Goal: Transaction & Acquisition: Purchase product/service

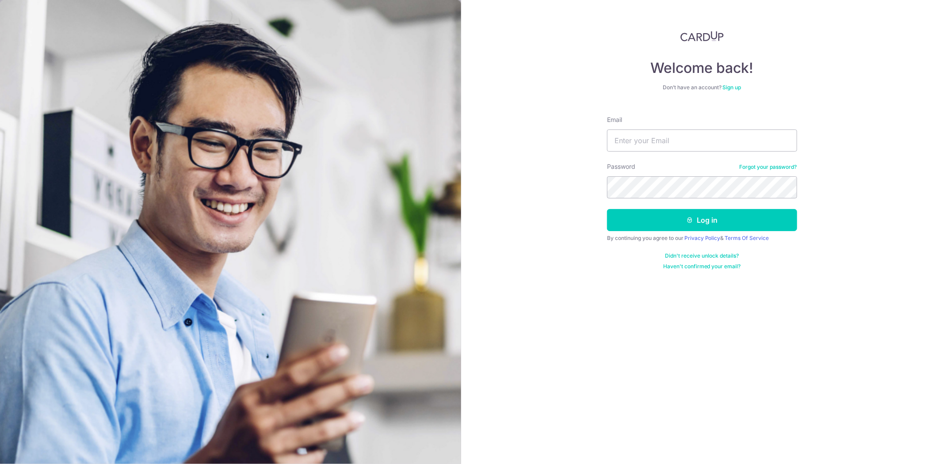
type input "[EMAIL_ADDRESS][DOMAIN_NAME]"
click at [607, 209] on button "Log in" at bounding box center [702, 220] width 190 height 22
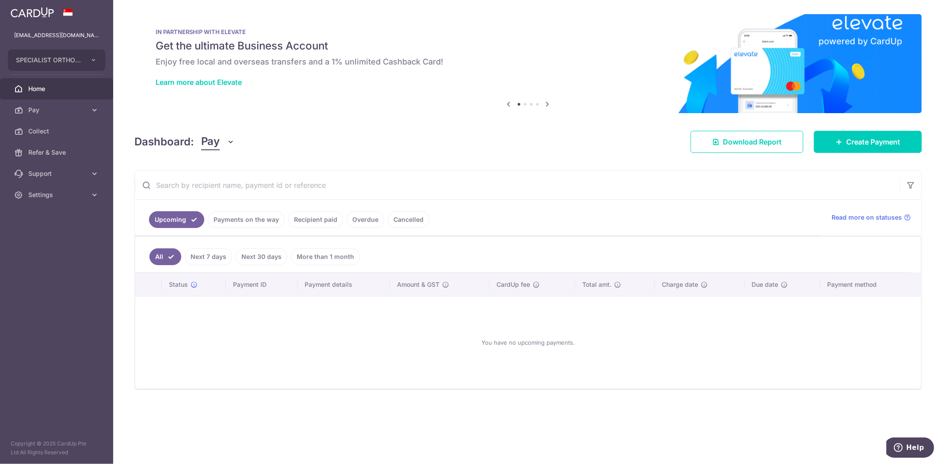
drag, startPoint x: 345, startPoint y: 137, endPoint x: 312, endPoint y: 155, distance: 37.6
click at [312, 155] on div "× Pause Schedule Pause all future payments in this series Pause just this one p…" at bounding box center [528, 232] width 830 height 464
click at [352, 156] on div "× Pause Schedule Pause all future payments in this series Pause just this one p…" at bounding box center [528, 232] width 830 height 464
drag, startPoint x: 352, startPoint y: 156, endPoint x: 348, endPoint y: 152, distance: 5.6
click at [351, 152] on div "× Pause Schedule Pause all future payments in this series Pause just this one p…" at bounding box center [528, 232] width 830 height 464
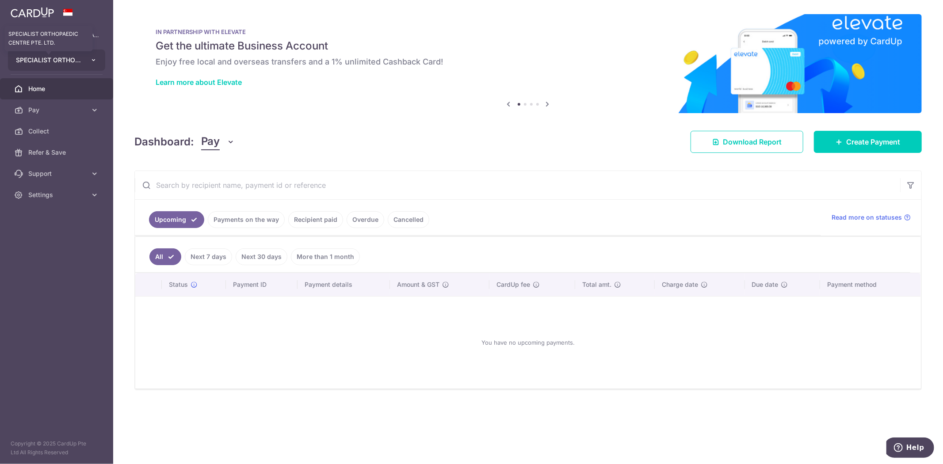
click at [36, 58] on span "SPECIALIST ORTHOPAEDIC CENTRE PTE. LTD." at bounding box center [48, 60] width 65 height 9
click at [72, 102] on link "SPECIALIST ORTHOPAEDIC JOINT TRAUMA CENTRE PTE. LTD." at bounding box center [58, 101] width 101 height 16
click at [447, 171] on input "text" at bounding box center [517, 185] width 765 height 28
click at [429, 150] on div "Dashboard: Pay Pay Collect Download Report Create Payment" at bounding box center [527, 140] width 787 height 26
click at [69, 58] on span "SPECIALIST ORTHOPAEDIC CENTRE PTE. LTD." at bounding box center [48, 60] width 65 height 9
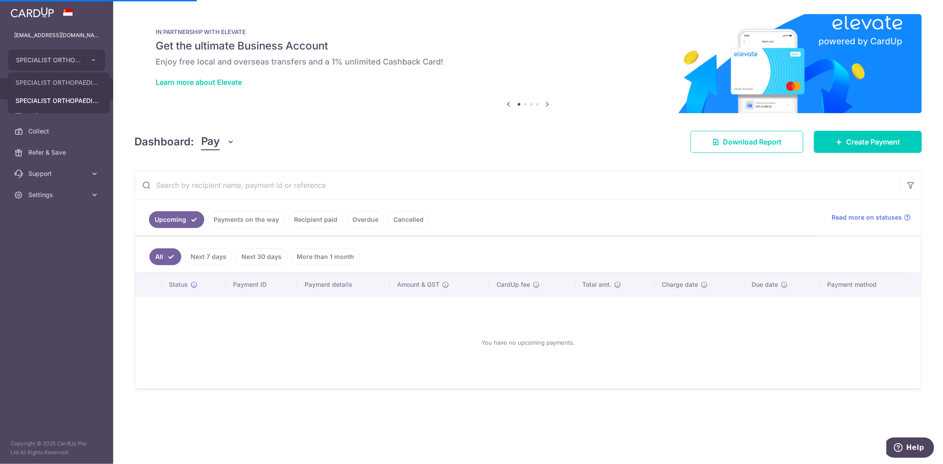
click at [31, 285] on aside "finance@specialistortho.com.sg SPECIALIST ORTHOPAEDIC CENTRE PTE. LTD. SPECIALI…" at bounding box center [56, 232] width 113 height 464
click at [34, 280] on aside "finance@specialistortho.com.sg SPECIALIST ORTHOPAEDIC CENTRE PTE. LTD. SPECIALI…" at bounding box center [56, 232] width 113 height 464
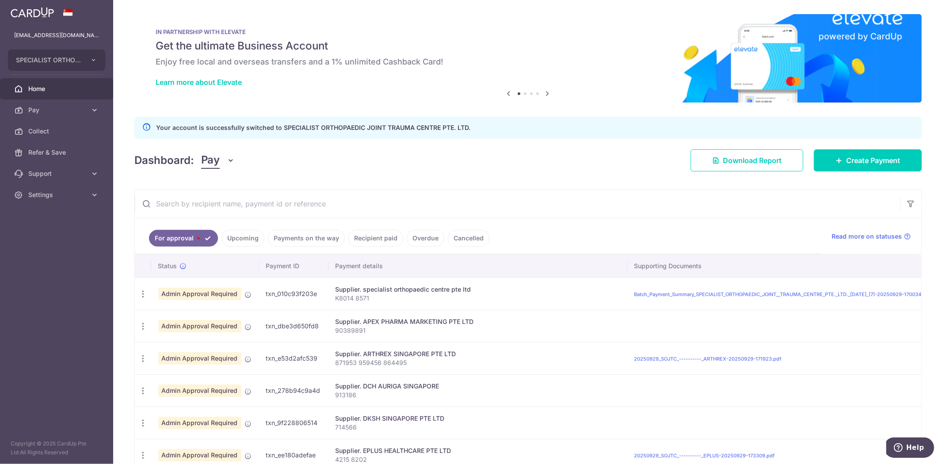
drag, startPoint x: 579, startPoint y: 184, endPoint x: 556, endPoint y: 183, distance: 23.4
click at [560, 186] on div "× Pause Schedule Pause all future payments in this series Pause just this one p…" at bounding box center [528, 232] width 830 height 464
click at [903, 160] on link "Create Payment" at bounding box center [868, 160] width 108 height 22
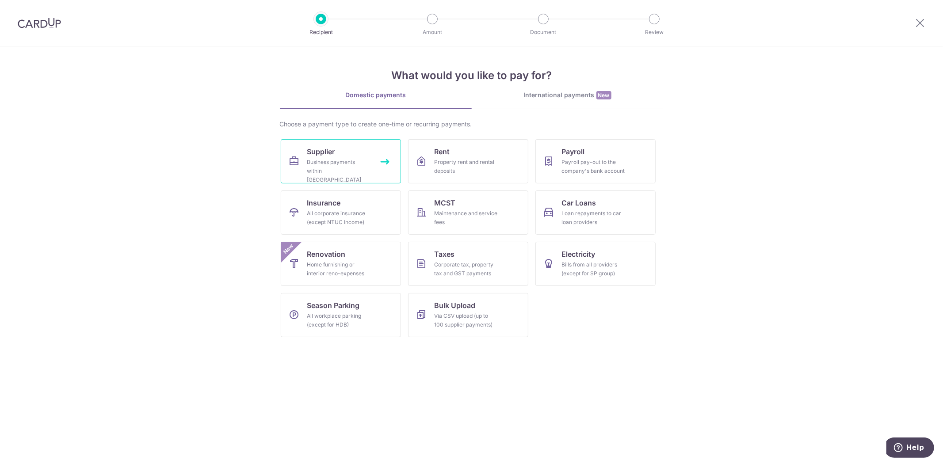
click at [300, 157] on link "Supplier Business payments within Singapore" at bounding box center [341, 161] width 120 height 44
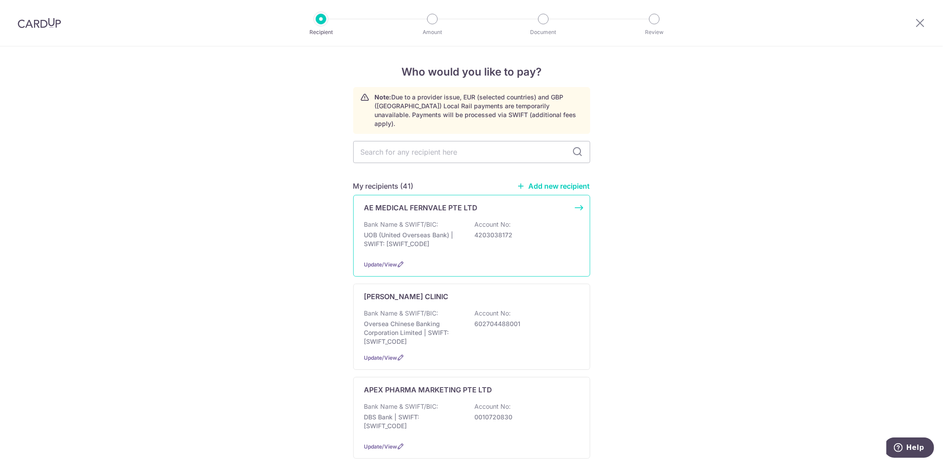
click at [419, 208] on div "AE MEDICAL FERNVALE PTE LTD Bank Name & SWIFT/BIC: UOB (United Overseas Bank) |…" at bounding box center [471, 236] width 237 height 82
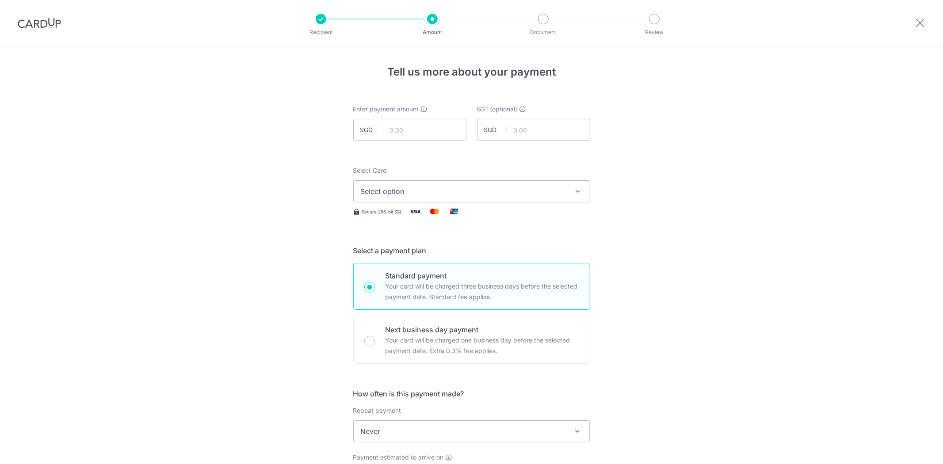
click at [435, 187] on span "Select option" at bounding box center [464, 191] width 206 height 11
click at [921, 16] on div at bounding box center [920, 23] width 46 height 46
click at [926, 17] on div at bounding box center [920, 23] width 46 height 46
click at [921, 21] on icon at bounding box center [920, 22] width 11 height 11
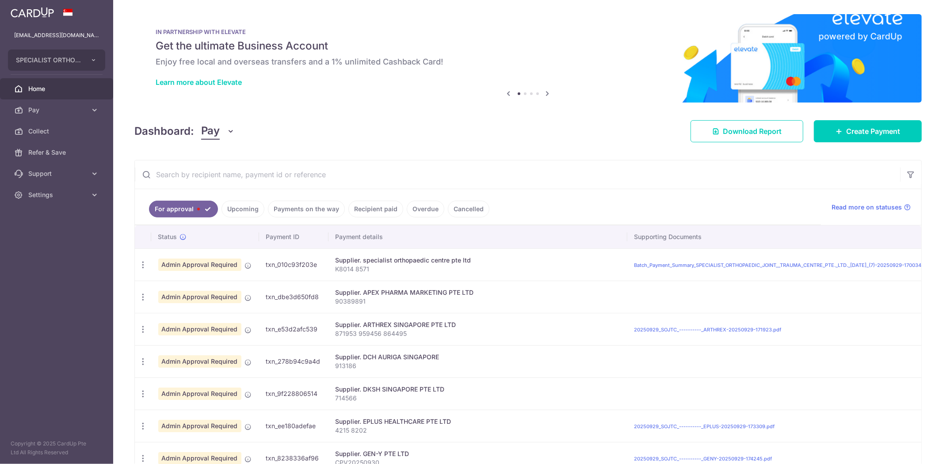
click at [74, 47] on ul "finance@specialistortho.com.sg SPECIALIST ORTHOPAEDIC JOINT TRAUMA CENTRE PTE. …" at bounding box center [56, 115] width 113 height 181
click at [76, 61] on span "SPECIALIST ORTHOPAEDIC JOINT TRAUMA CENTRE PTE. LTD." at bounding box center [48, 60] width 65 height 9
click at [80, 84] on link "SPECIALIST ORTHOPAEDIC CENTRE PTE. LTD." at bounding box center [58, 83] width 101 height 16
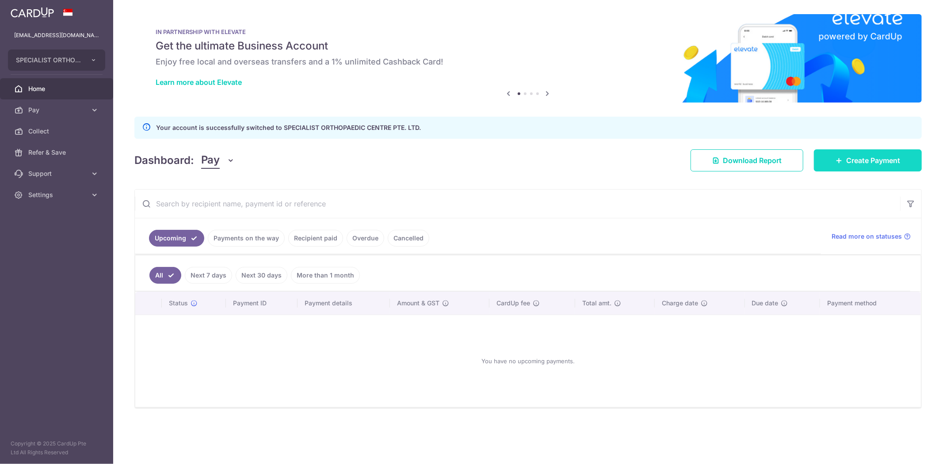
click at [901, 160] on link "Create Payment" at bounding box center [868, 160] width 108 height 22
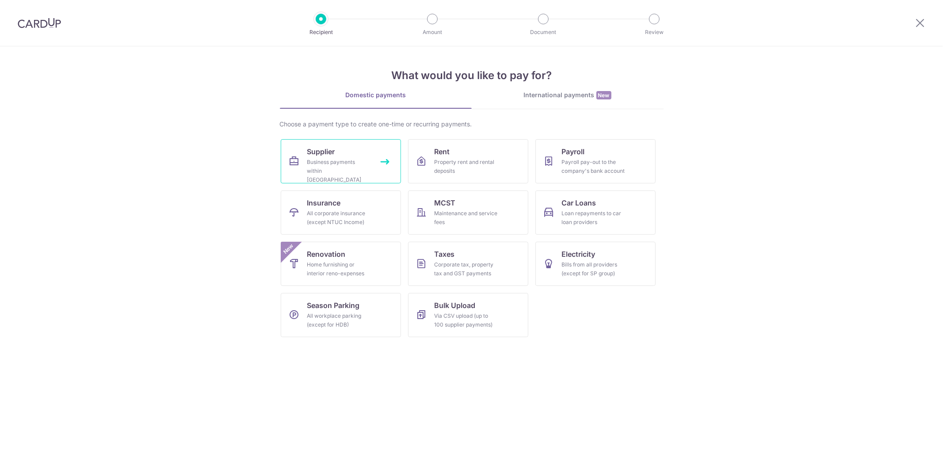
click at [336, 165] on div "Business payments within Singapore" at bounding box center [339, 171] width 64 height 27
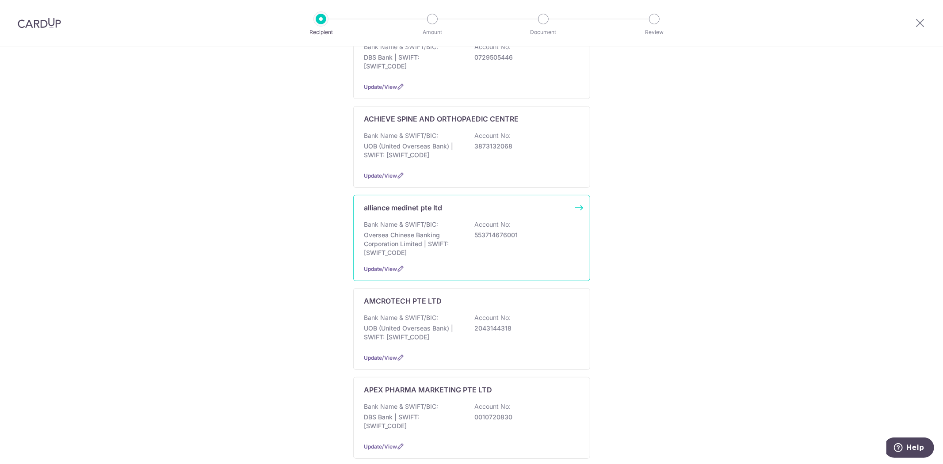
scroll to position [294, 0]
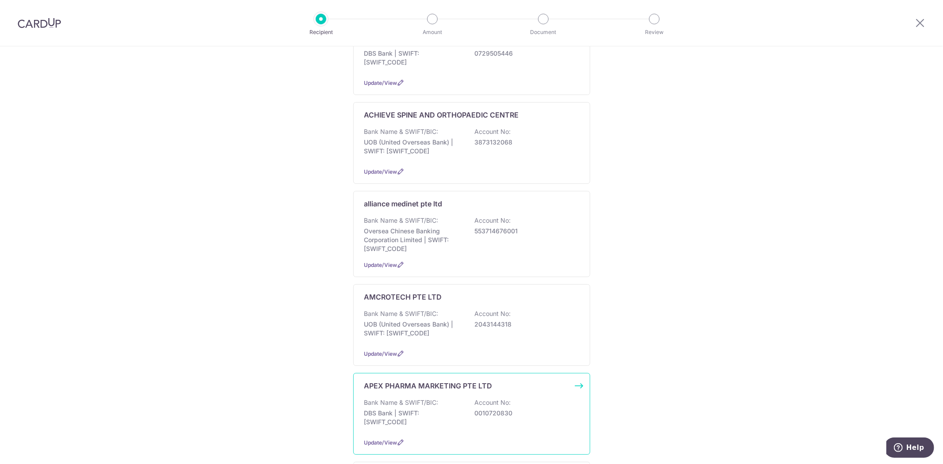
click at [425, 379] on div "APEX PHARMA MARKETING PTE LTD Bank Name & SWIFT/BIC: DBS Bank | SWIFT: DBSSSGSG…" at bounding box center [471, 414] width 237 height 82
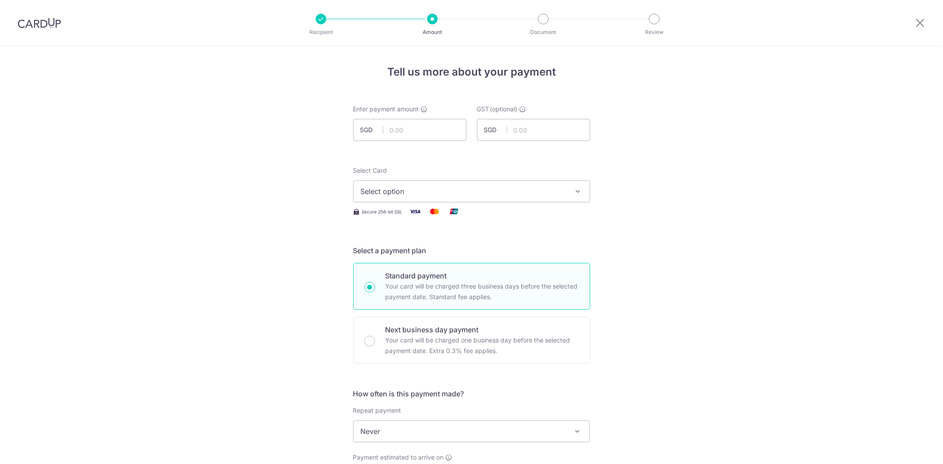
click at [482, 187] on span "Select option" at bounding box center [464, 191] width 206 height 11
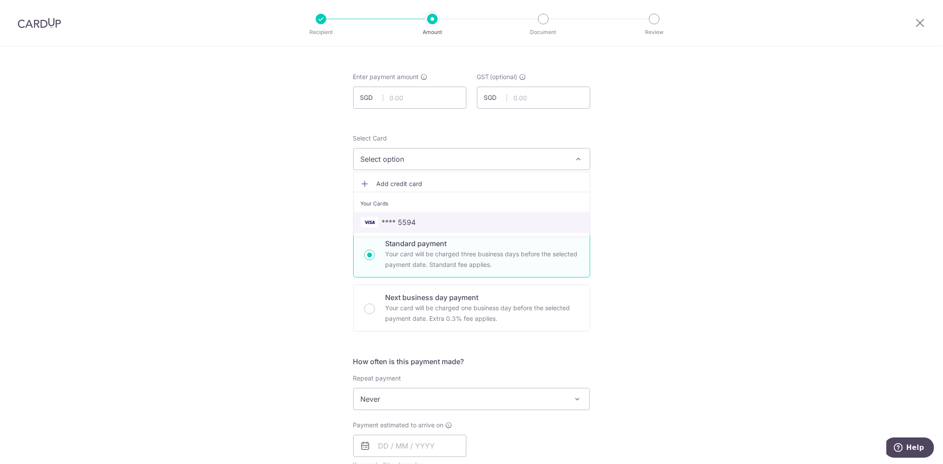
scroll to position [49, 0]
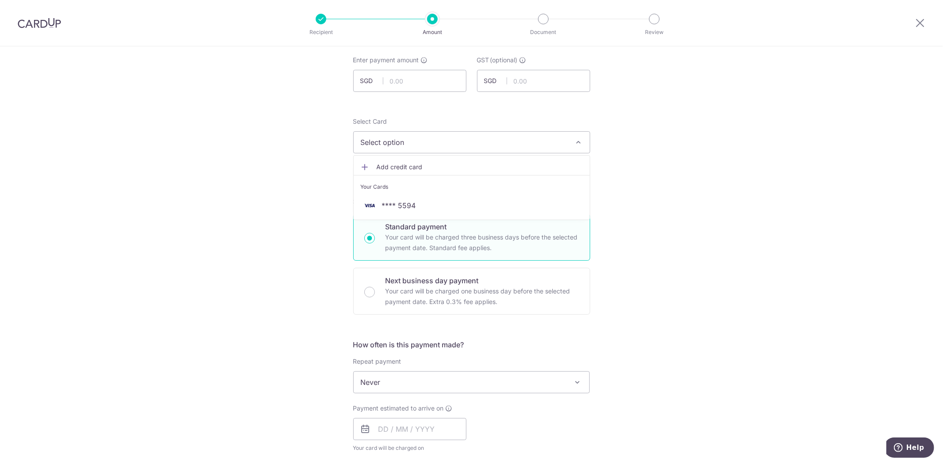
click at [659, 205] on div "Tell us more about your payment Enter payment amount SGD GST (optional) SGD Sel…" at bounding box center [471, 426] width 943 height 859
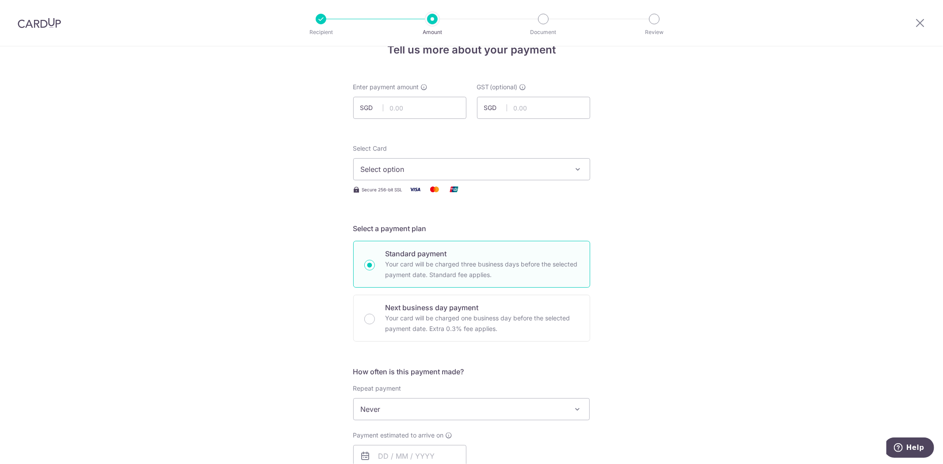
scroll to position [0, 0]
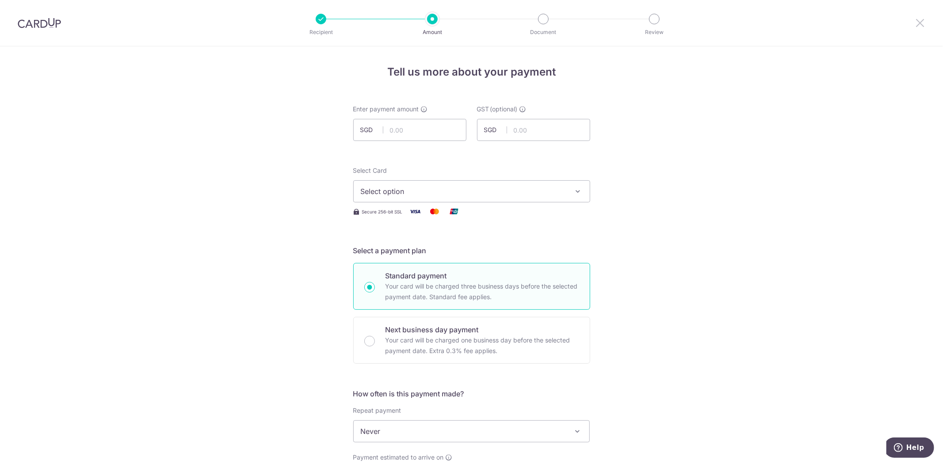
drag, startPoint x: 917, startPoint y: 21, endPoint x: 519, endPoint y: 52, distance: 398.6
click at [917, 21] on icon at bounding box center [920, 22] width 11 height 11
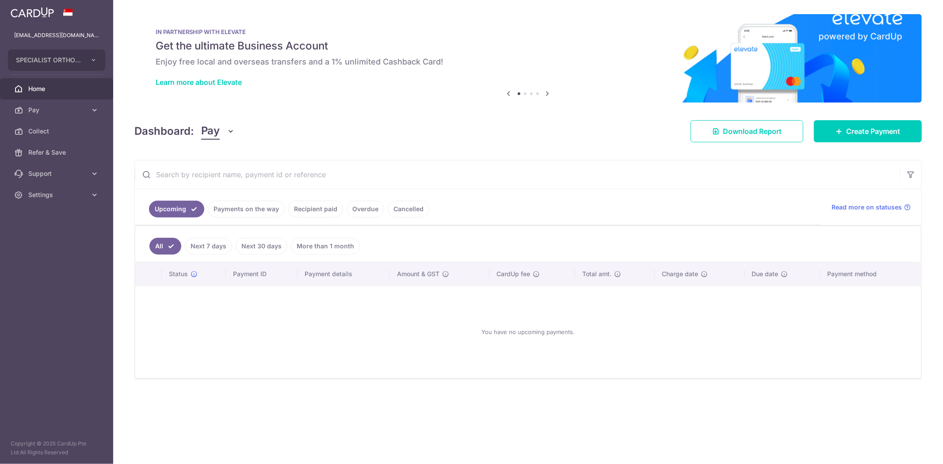
drag, startPoint x: 608, startPoint y: 222, endPoint x: 603, endPoint y: 228, distance: 7.5
click at [608, 225] on ul "Upcoming Payments on the way Recipient paid Overdue Cancelled" at bounding box center [478, 207] width 686 height 36
click at [95, 191] on icon at bounding box center [94, 195] width 9 height 9
drag, startPoint x: 46, startPoint y: 239, endPoint x: 54, endPoint y: 240, distance: 8.0
click at [46, 239] on span "Logout" at bounding box center [57, 237] width 58 height 9
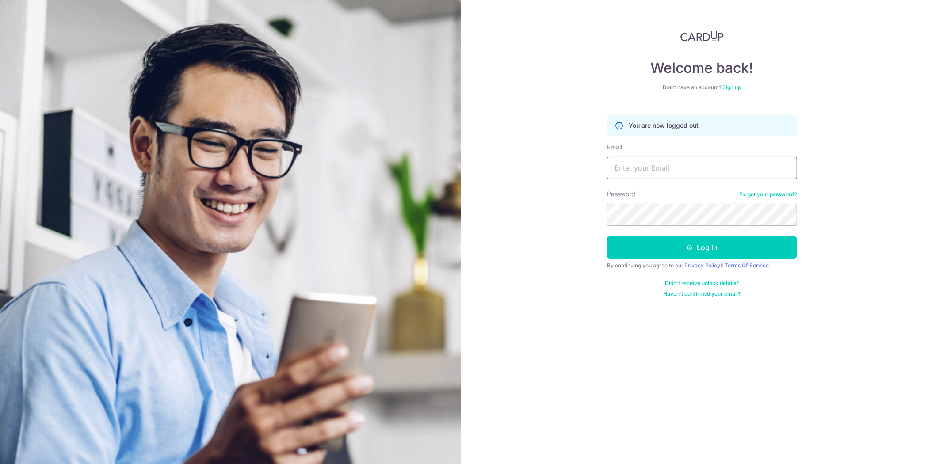
click at [664, 175] on input "Email" at bounding box center [702, 168] width 190 height 22
click at [837, 262] on div "Welcome back! Don’t have an account? Sign up You are now logged out Email Passw…" at bounding box center [702, 232] width 482 height 464
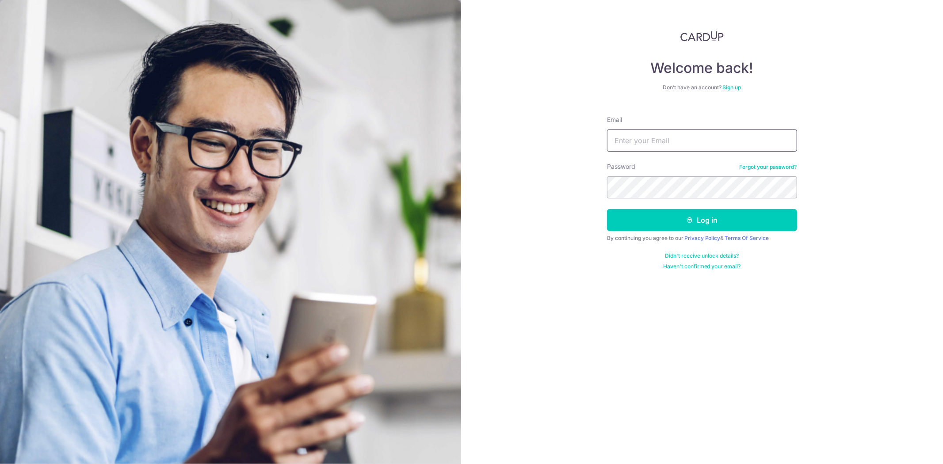
click at [744, 144] on input "Email" at bounding box center [702, 141] width 190 height 22
type input "finance@specialistortho.com.sg"
click at [607, 209] on button "Log in" at bounding box center [702, 220] width 190 height 22
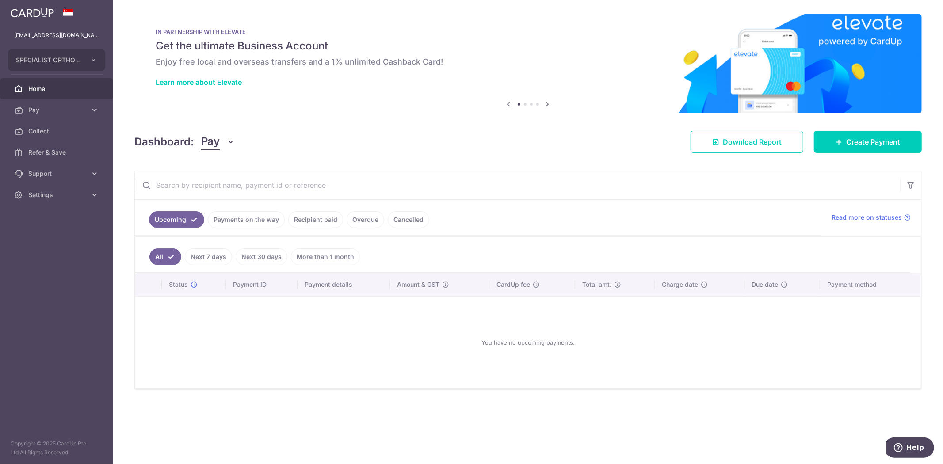
drag, startPoint x: 377, startPoint y: 133, endPoint x: 373, endPoint y: 130, distance: 4.7
click at [376, 129] on div "Dashboard: Pay Pay Collect Download Report Create Payment" at bounding box center [527, 140] width 787 height 26
click at [96, 109] on icon at bounding box center [94, 110] width 9 height 9
click at [74, 133] on span "Payments" at bounding box center [57, 131] width 58 height 9
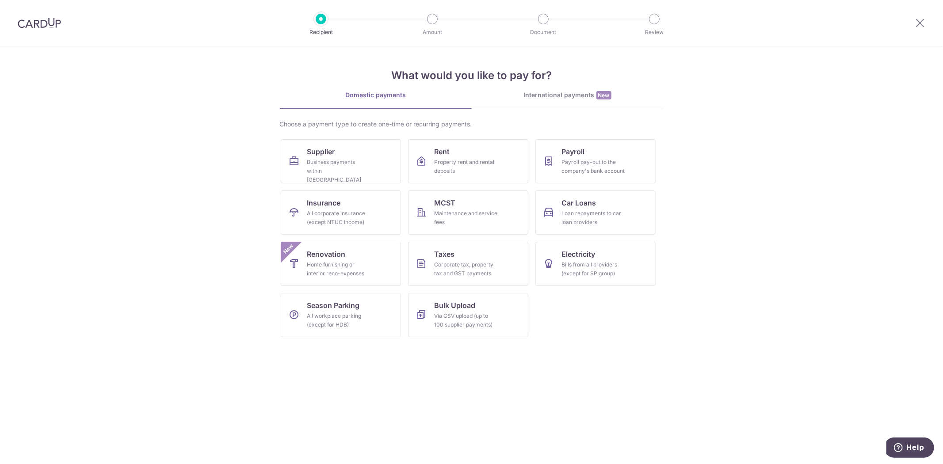
drag, startPoint x: 130, startPoint y: 201, endPoint x: 138, endPoint y: 193, distance: 11.3
click at [135, 199] on section "What would you like to pay for? Domestic payments International payments New Ch…" at bounding box center [471, 255] width 943 height 418
click at [579, 96] on div "International payments New" at bounding box center [568, 95] width 192 height 9
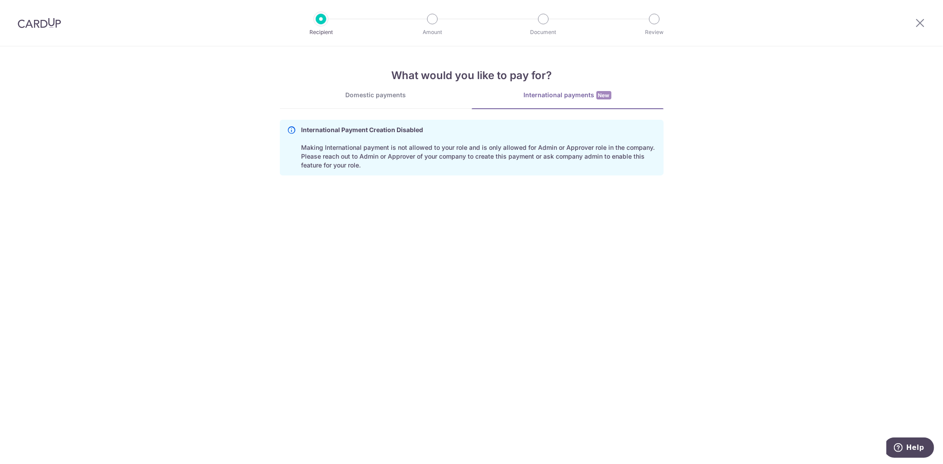
click at [431, 99] on link "Domestic payments" at bounding box center [376, 100] width 192 height 18
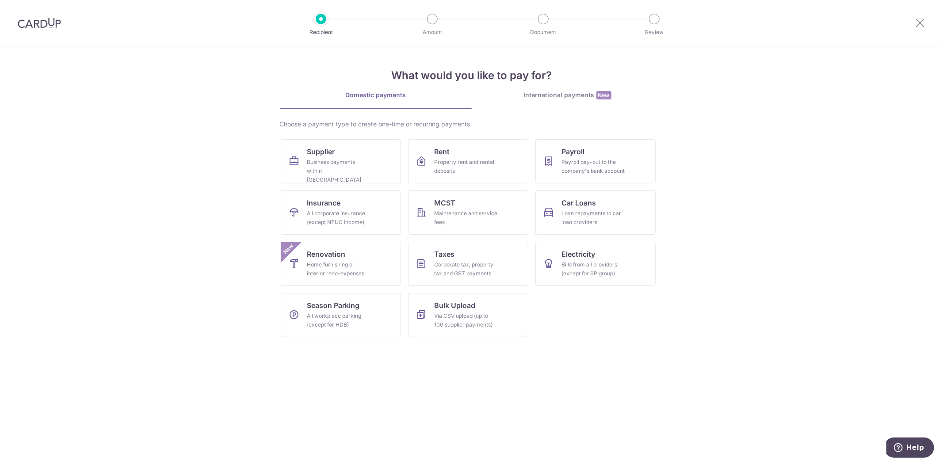
drag, startPoint x: 809, startPoint y: 194, endPoint x: 811, endPoint y: 188, distance: 5.6
click at [811, 188] on section "What would you like to pay for? Domestic payments International payments New Ch…" at bounding box center [471, 255] width 943 height 418
click at [813, 190] on section "What would you like to pay for? Domestic payments International payments New Ch…" at bounding box center [471, 255] width 943 height 418
click at [813, 191] on section "What would you like to pay for? Domestic payments International payments New Ch…" at bounding box center [471, 255] width 943 height 418
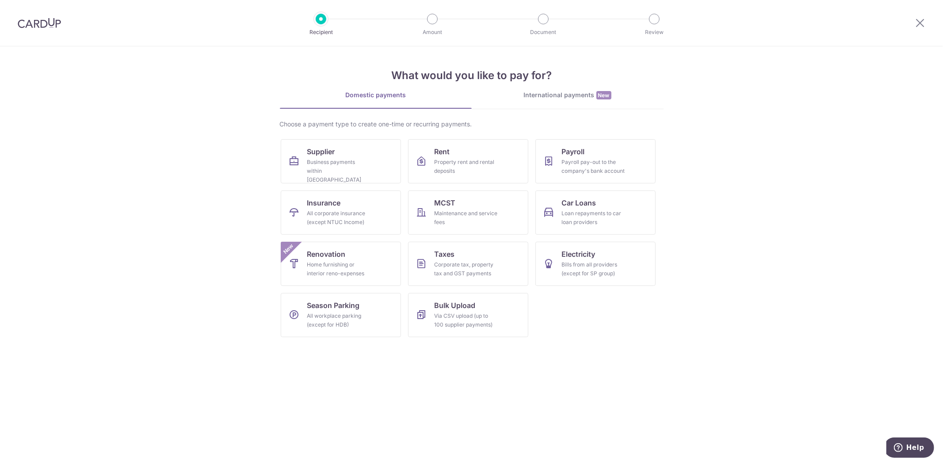
drag, startPoint x: 813, startPoint y: 190, endPoint x: 770, endPoint y: 218, distance: 51.1
click at [770, 218] on section "What would you like to pay for? Domestic payments International payments New Ch…" at bounding box center [471, 255] width 943 height 418
drag, startPoint x: 726, startPoint y: 167, endPoint x: 747, endPoint y: 202, distance: 40.3
click at [744, 199] on section "What would you like to pay for? Domestic payments International payments New Ch…" at bounding box center [471, 255] width 943 height 418
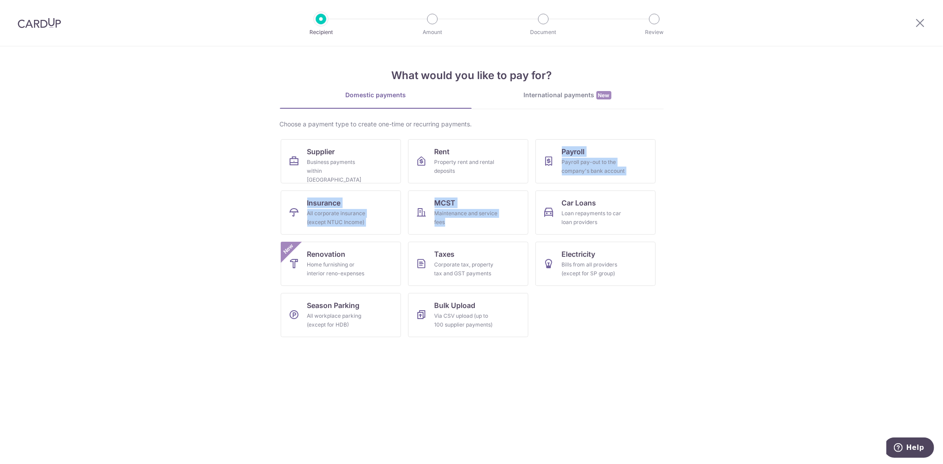
click at [747, 202] on section "What would you like to pay for? Domestic payments International payments New Ch…" at bounding box center [471, 255] width 943 height 418
click at [919, 20] on icon at bounding box center [920, 22] width 11 height 11
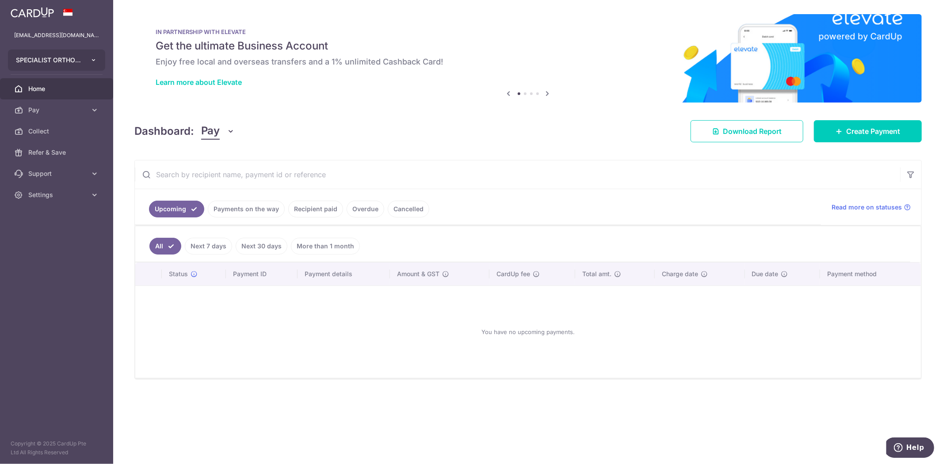
click at [87, 63] on button "SPECIALIST ORTHOPAEDIC CENTRE PTE. LTD." at bounding box center [56, 60] width 97 height 21
click at [68, 103] on link "SPECIALIST ORTHOPAEDIC JOINT TRAUMA CENTRE PTE. LTD." at bounding box center [58, 101] width 101 height 16
click at [80, 112] on span "Pay" at bounding box center [57, 110] width 58 height 9
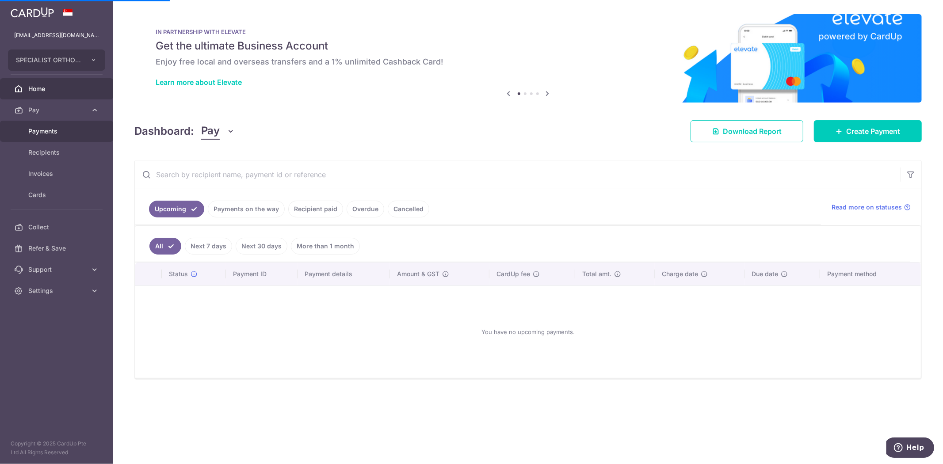
click at [72, 130] on span "Payments" at bounding box center [57, 131] width 58 height 9
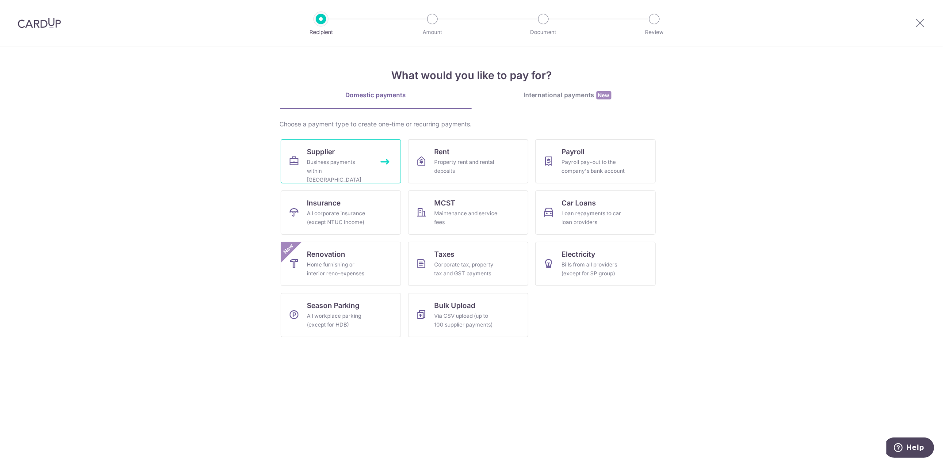
click at [387, 148] on link "Supplier Business payments within [GEOGRAPHIC_DATA]" at bounding box center [341, 161] width 120 height 44
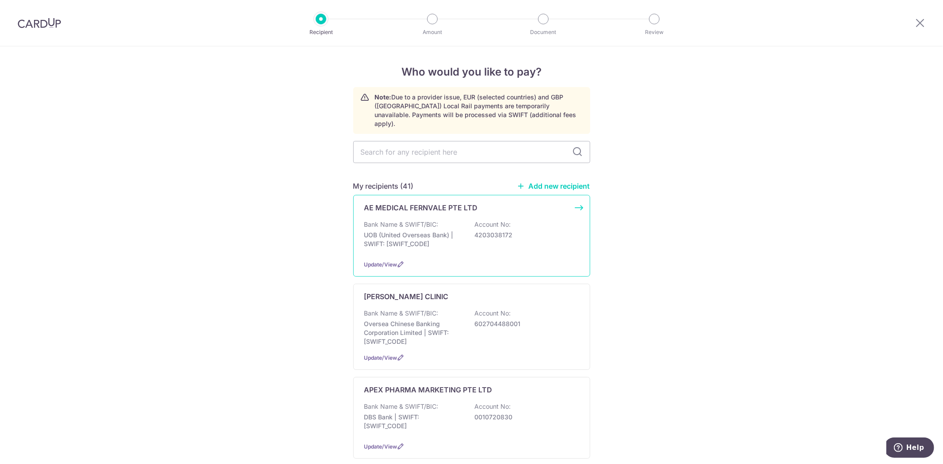
click at [430, 220] on p "Bank Name & SWIFT/BIC:" at bounding box center [401, 224] width 74 height 9
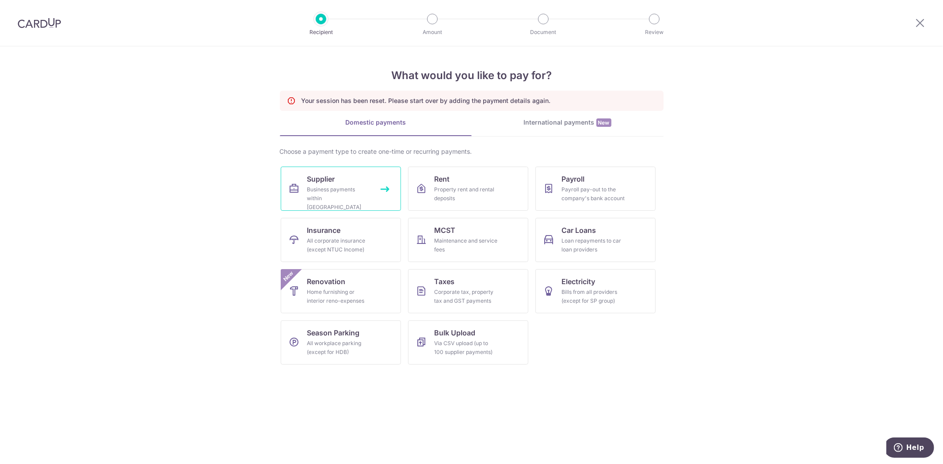
click at [331, 188] on div "Business payments within Singapore" at bounding box center [339, 198] width 64 height 27
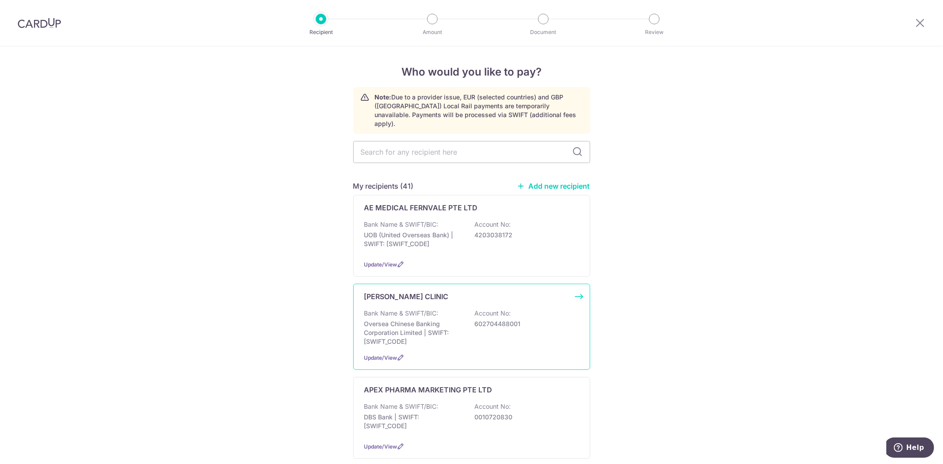
click at [475, 320] on p "602704488001" at bounding box center [524, 324] width 99 height 9
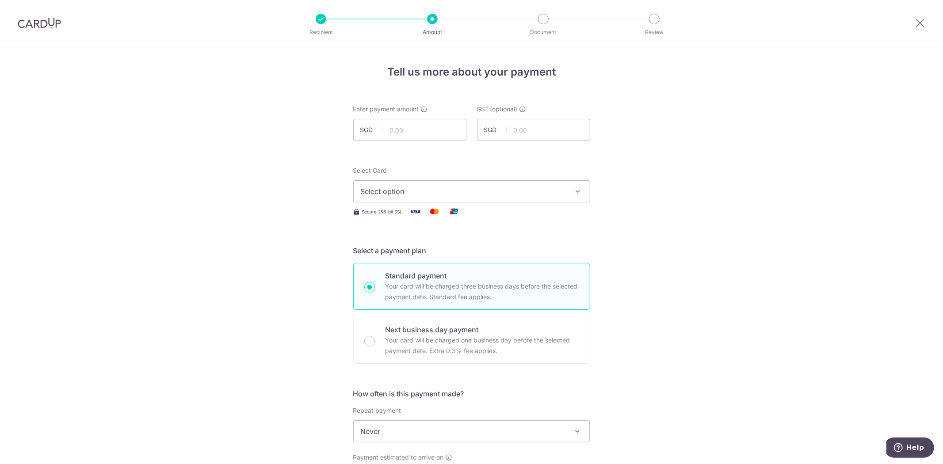
click at [558, 191] on span "Select option" at bounding box center [464, 191] width 206 height 11
click at [409, 215] on span "Add credit card" at bounding box center [480, 216] width 206 height 9
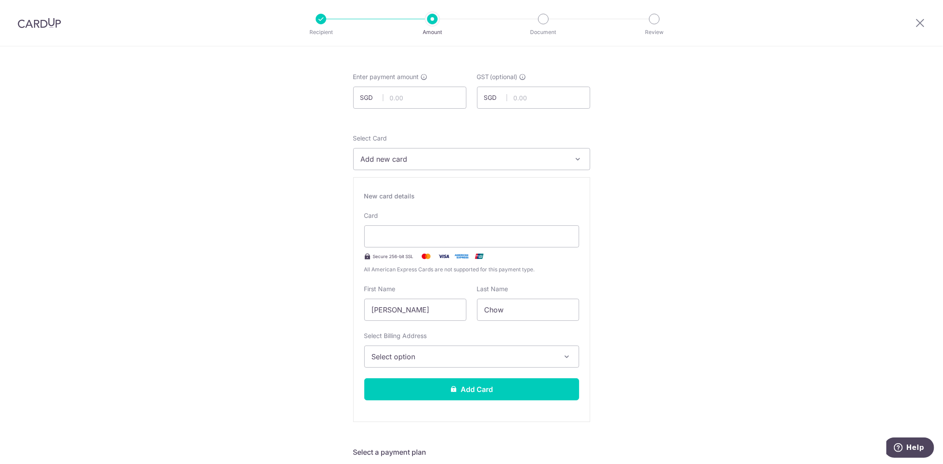
scroll to position [49, 0]
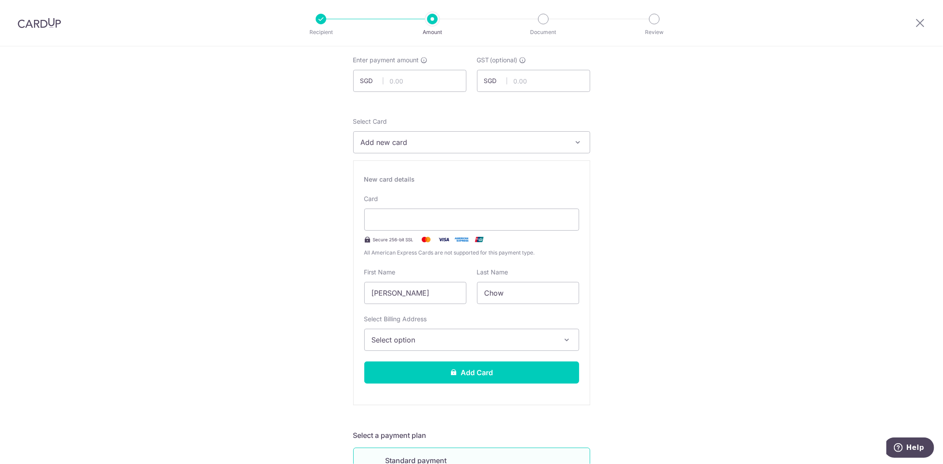
click at [511, 334] on button "Select option" at bounding box center [471, 340] width 215 height 22
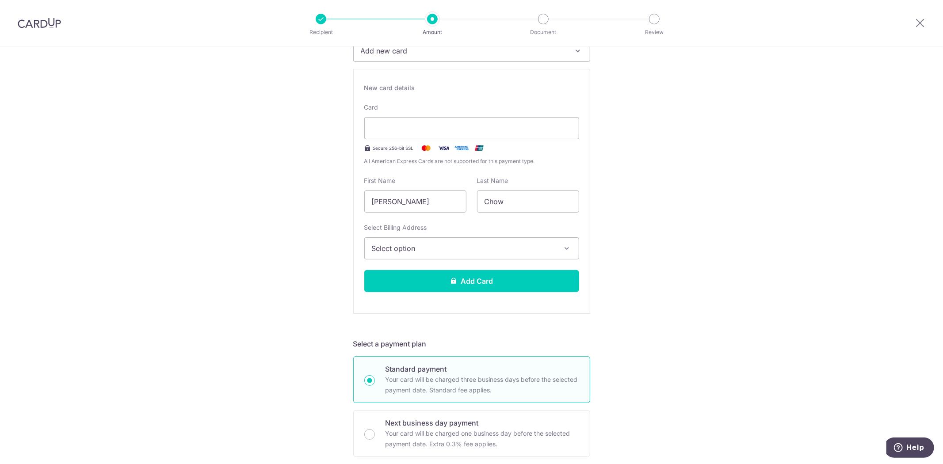
scroll to position [147, 0]
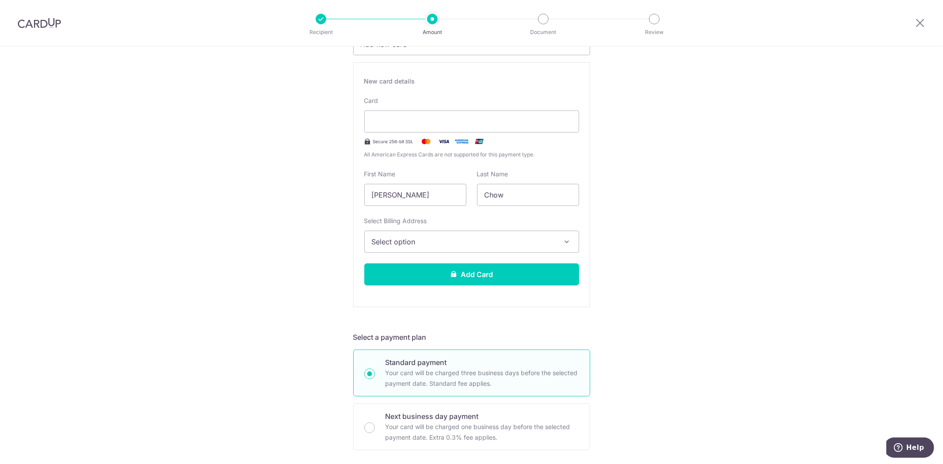
click at [717, 223] on div "Tell us more about your payment Enter payment amount SGD GST (optional) SGD Sel…" at bounding box center [471, 445] width 943 height 1093
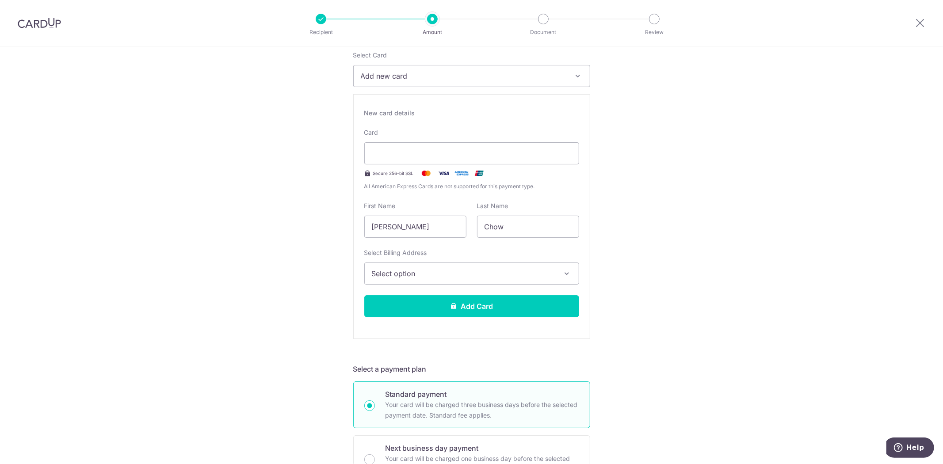
scroll to position [98, 0]
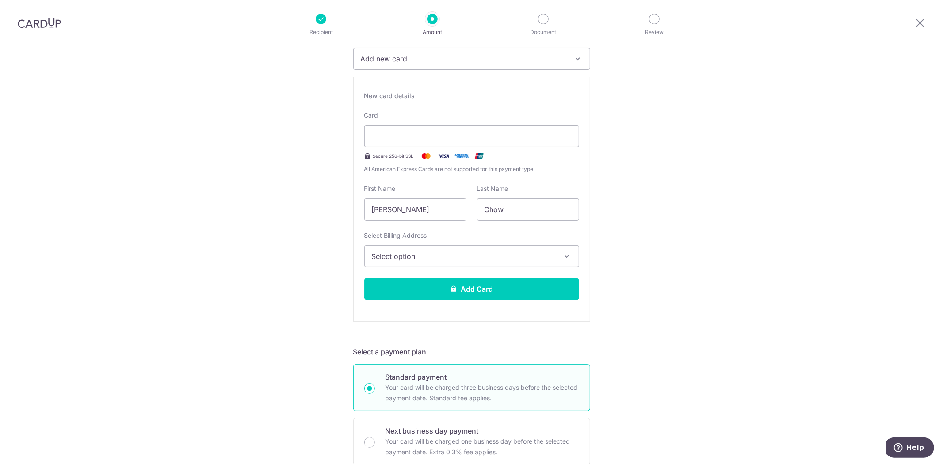
scroll to position [147, 0]
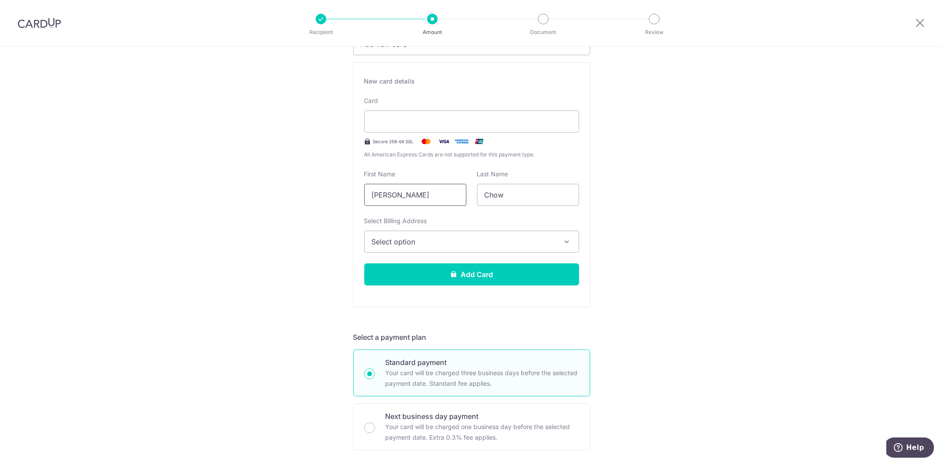
drag, startPoint x: 228, startPoint y: 218, endPoint x: 144, endPoint y: 234, distance: 86.0
click at [144, 234] on div "Tell us more about your payment Enter payment amount SGD GST (optional) SGD Sel…" at bounding box center [471, 445] width 943 height 1093
drag, startPoint x: 519, startPoint y: 203, endPoint x: 450, endPoint y: 209, distance: 69.6
click at [456, 208] on div "New card details Card Secure 256-bit SSL All American Express Cards are not sup…" at bounding box center [471, 184] width 237 height 245
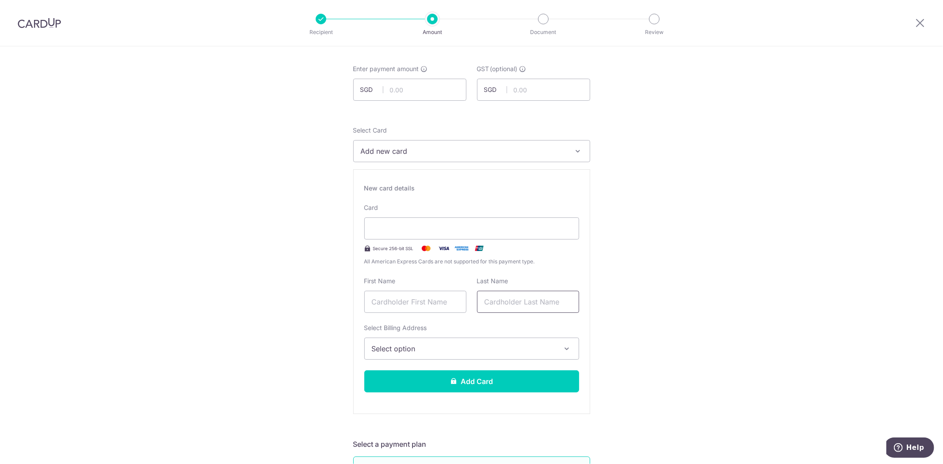
scroll to position [0, 0]
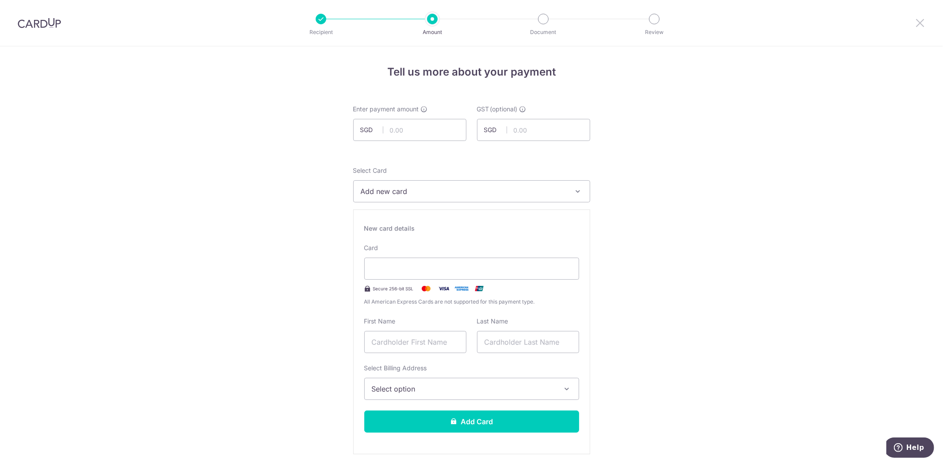
click at [920, 19] on icon at bounding box center [920, 22] width 11 height 11
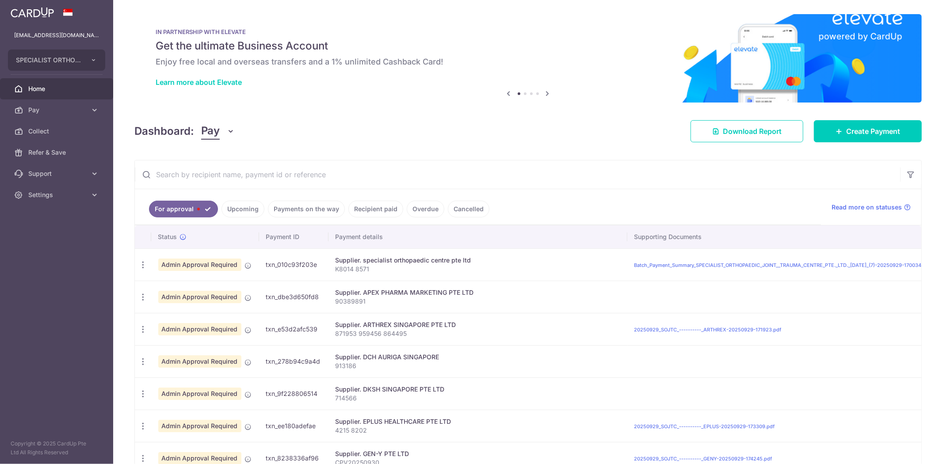
click at [589, 141] on div "Dashboard: Pay Pay Collect Download Report Create Payment" at bounding box center [527, 130] width 787 height 26
click at [147, 270] on div "Update payment Cancel payment" at bounding box center [143, 265] width 16 height 16
click at [143, 266] on icon "button" at bounding box center [142, 264] width 9 height 9
click at [188, 289] on span "Update payment" at bounding box center [190, 289] width 60 height 11
radio input "true"
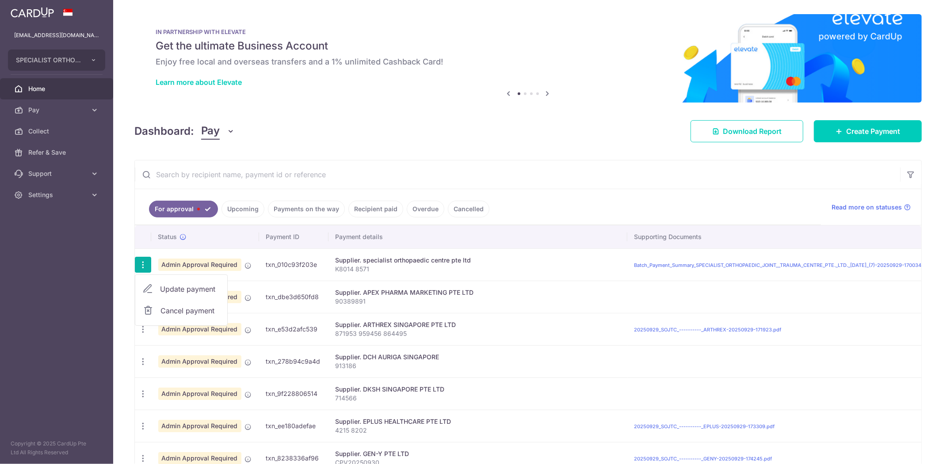
type input "12,208.00"
type input "0.00"
type input "06/10/2025"
type input "K8014 8571"
type input "SOC179"
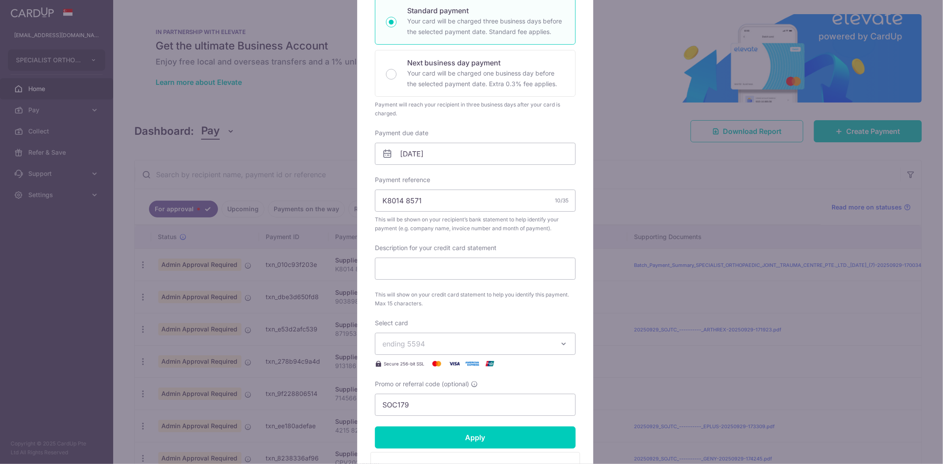
scroll to position [196, 0]
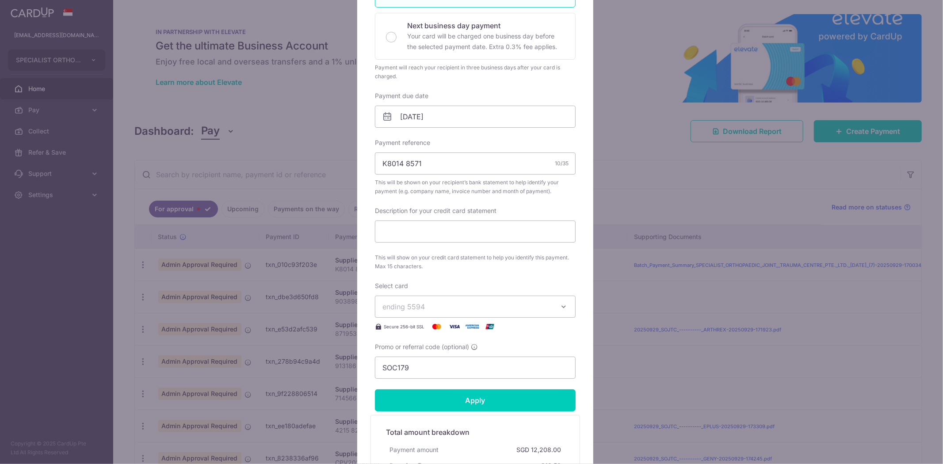
click at [559, 305] on icon "button" at bounding box center [563, 306] width 9 height 9
click at [565, 258] on span "This will show on your credit card statement to help you identify this payment.…" at bounding box center [475, 262] width 201 height 18
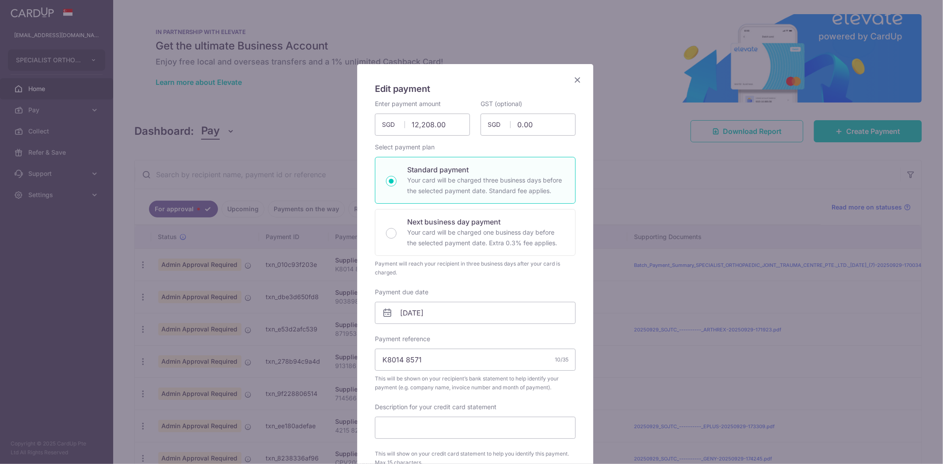
click at [572, 78] on icon "Close" at bounding box center [577, 79] width 11 height 11
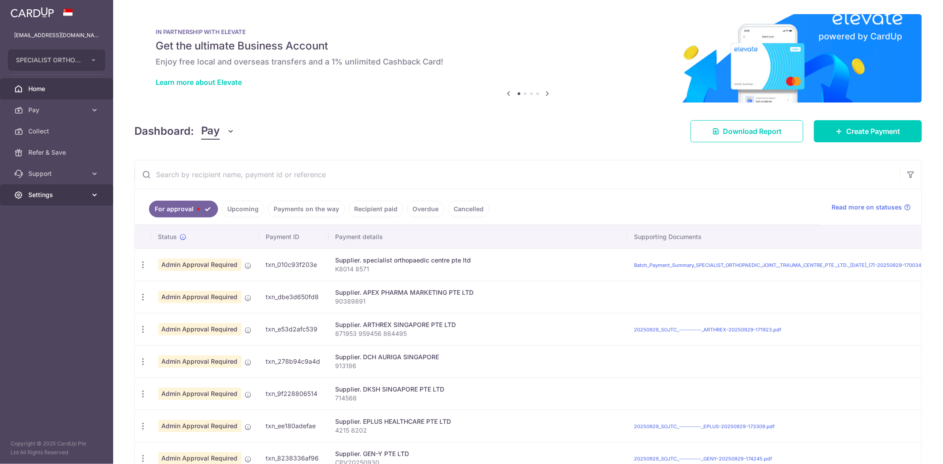
click at [76, 191] on span "Settings" at bounding box center [57, 195] width 58 height 9
click at [43, 236] on span "Logout" at bounding box center [57, 237] width 58 height 9
